Goal: Information Seeking & Learning: Learn about a topic

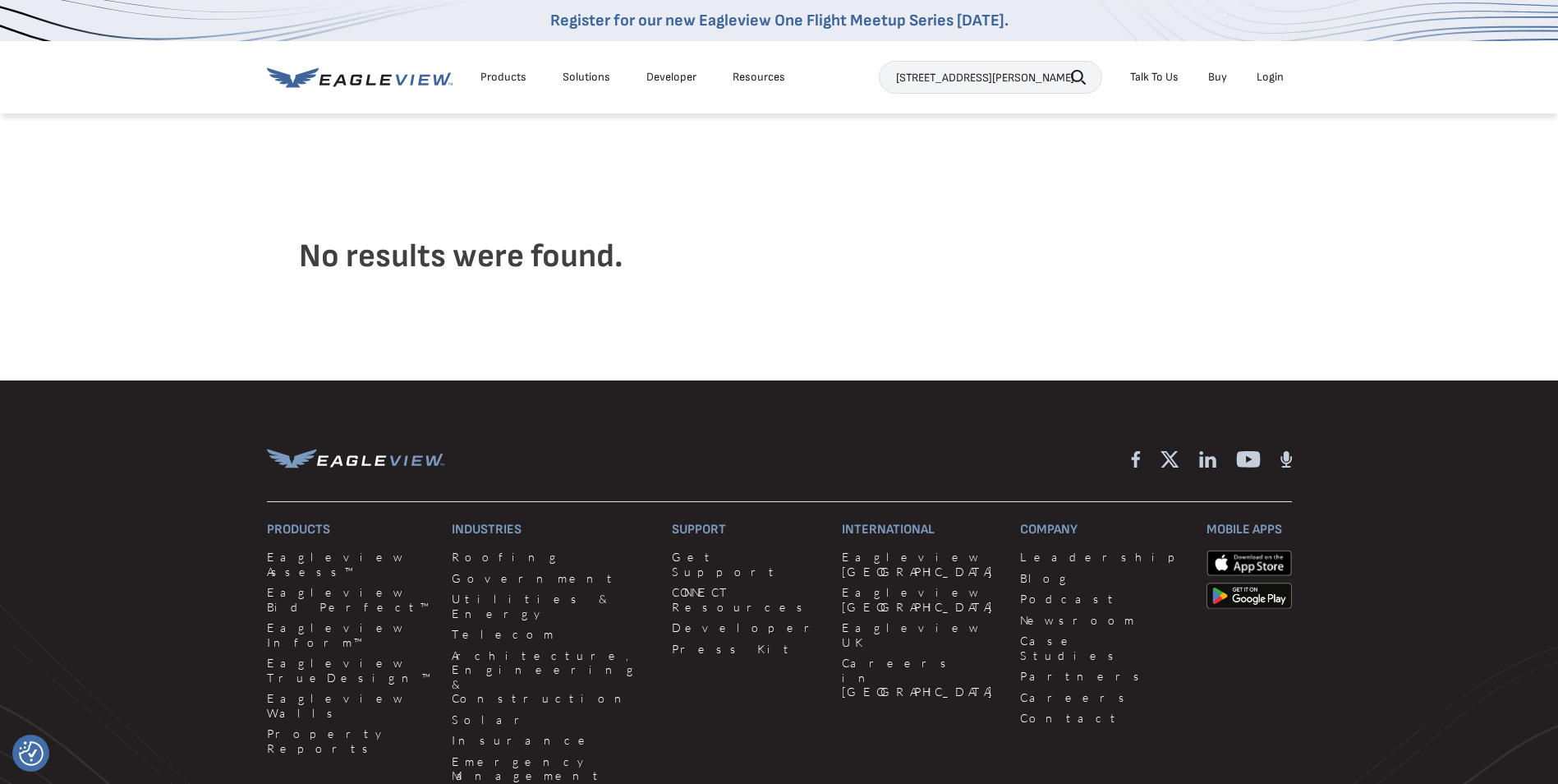
click at [1076, 75] on icon "button" at bounding box center [1079, 78] width 15 height 15
click at [1077, 76] on icon "button" at bounding box center [1079, 78] width 15 height 15
click at [1064, 76] on input "18601 keith dr sw, marietta, ga" at bounding box center [990, 77] width 223 height 33
click at [1276, 77] on div "Login" at bounding box center [1270, 78] width 27 height 15
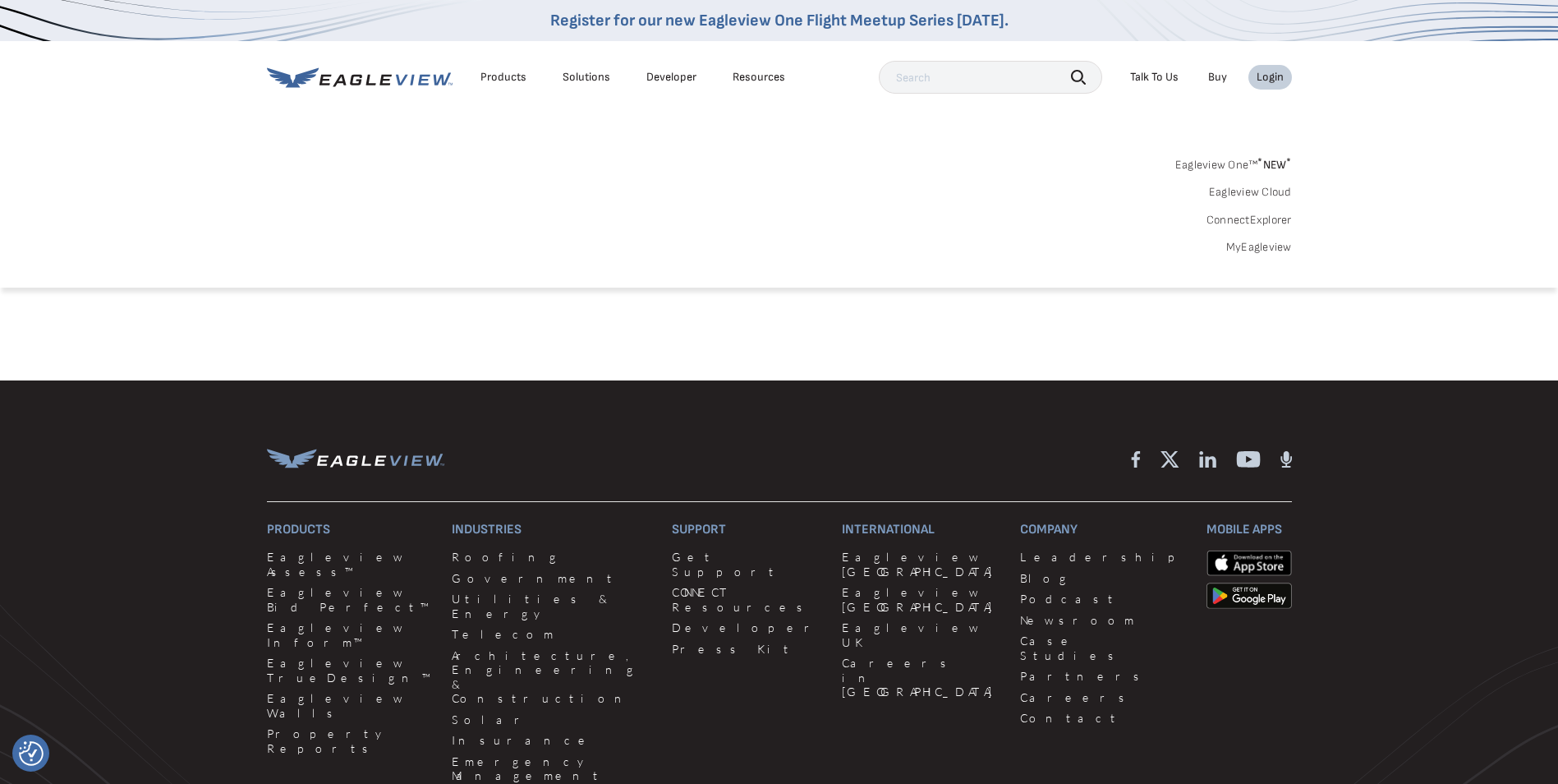
click at [919, 76] on input "text" at bounding box center [990, 77] width 223 height 33
click at [506, 73] on div "Products" at bounding box center [503, 78] width 46 height 15
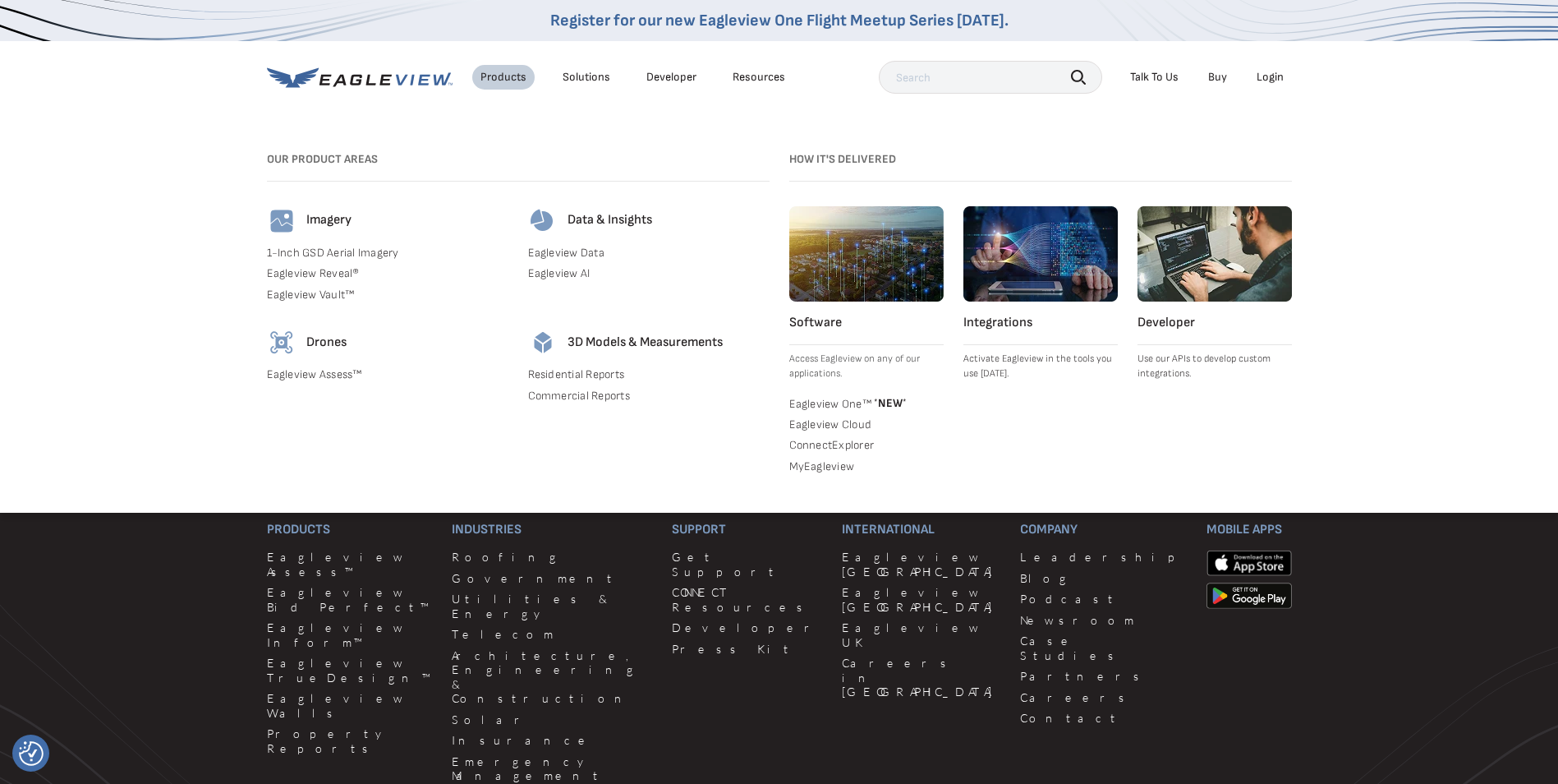
click at [333, 221] on h4 "Imagery" at bounding box center [329, 221] width 45 height 18
click at [330, 252] on link "1-Inch GSD Aerial Imagery" at bounding box center [387, 253] width 242 height 15
